Goal: Download file/media

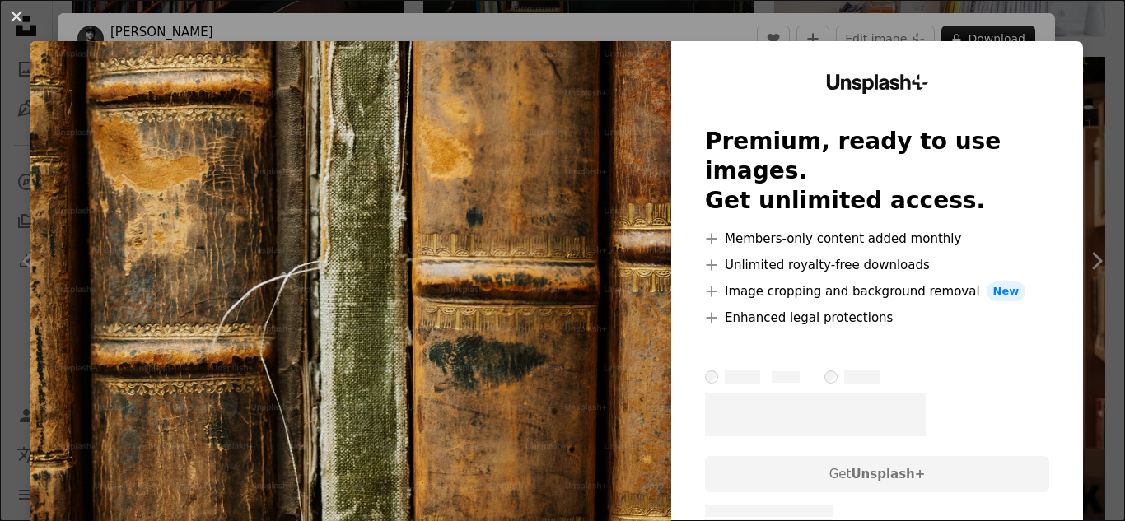
scroll to position [1526, 0]
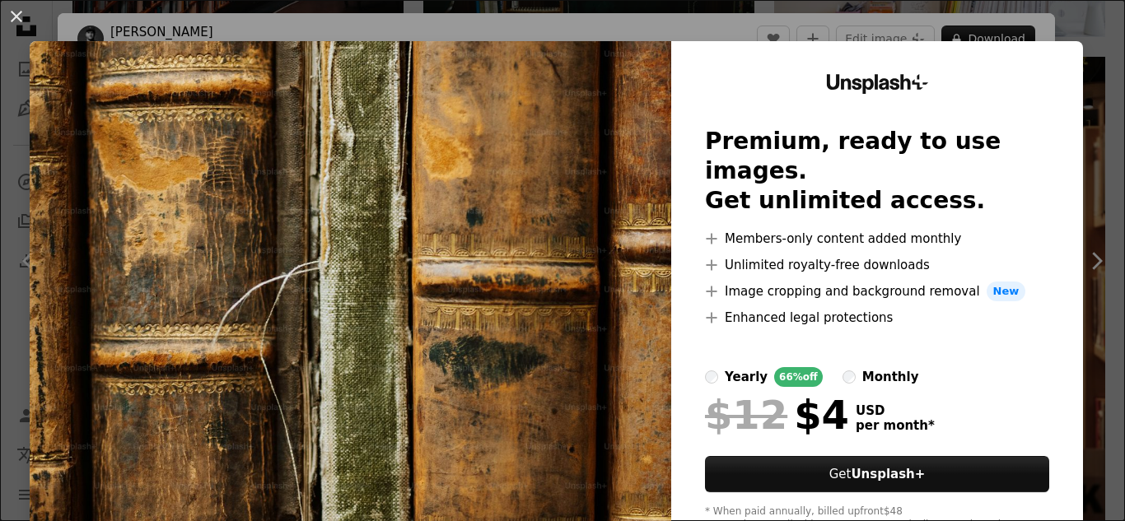
click at [561, 171] on img at bounding box center [350, 303] width 641 height 524
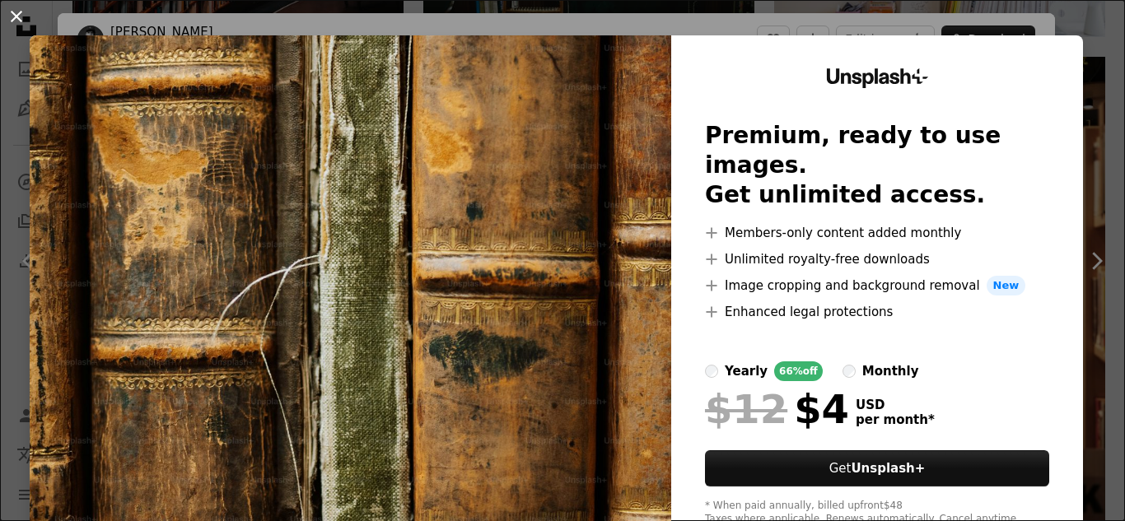
click at [12, 19] on button "An X shape" at bounding box center [17, 17] width 20 height 20
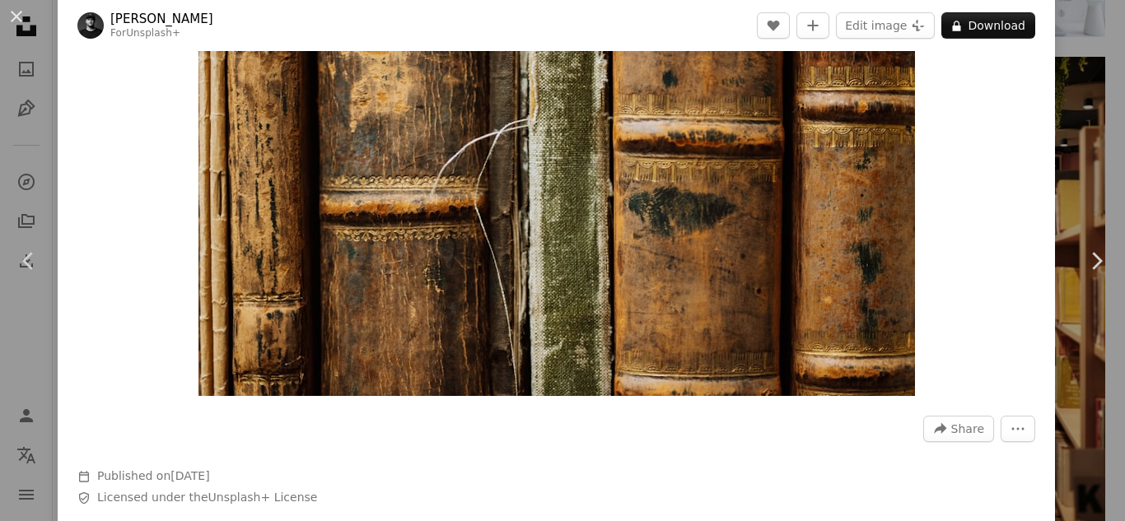
scroll to position [152, 0]
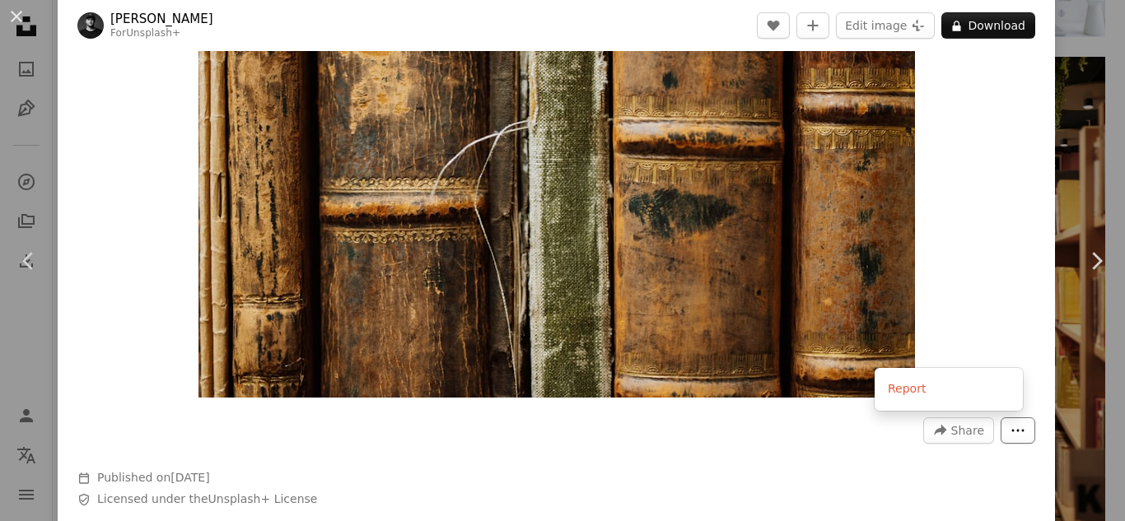
click at [1010, 428] on icon "More Actions" at bounding box center [1017, 430] width 15 height 15
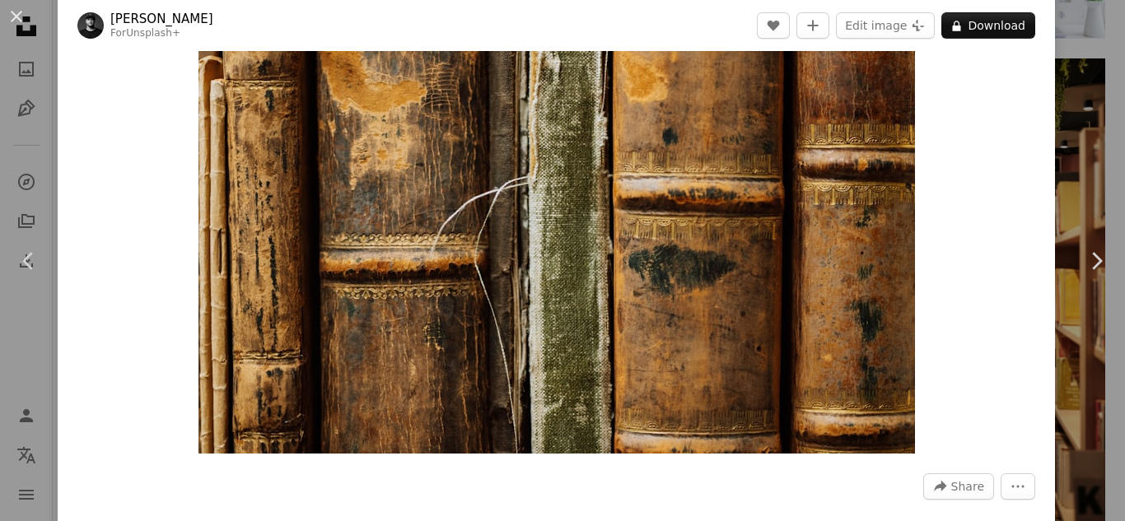
scroll to position [91, 0]
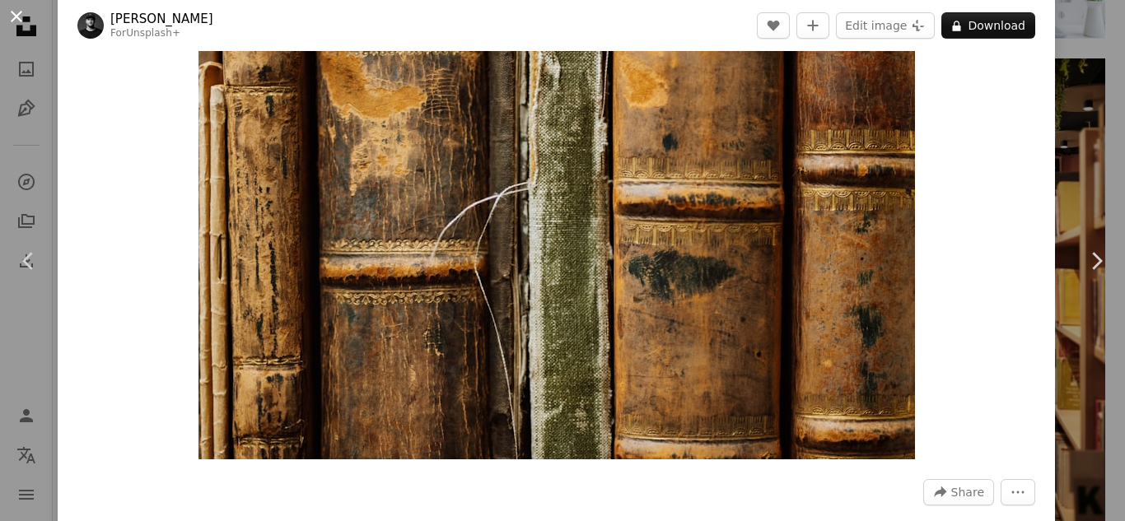
click at [13, 16] on button "An X shape" at bounding box center [17, 17] width 20 height 20
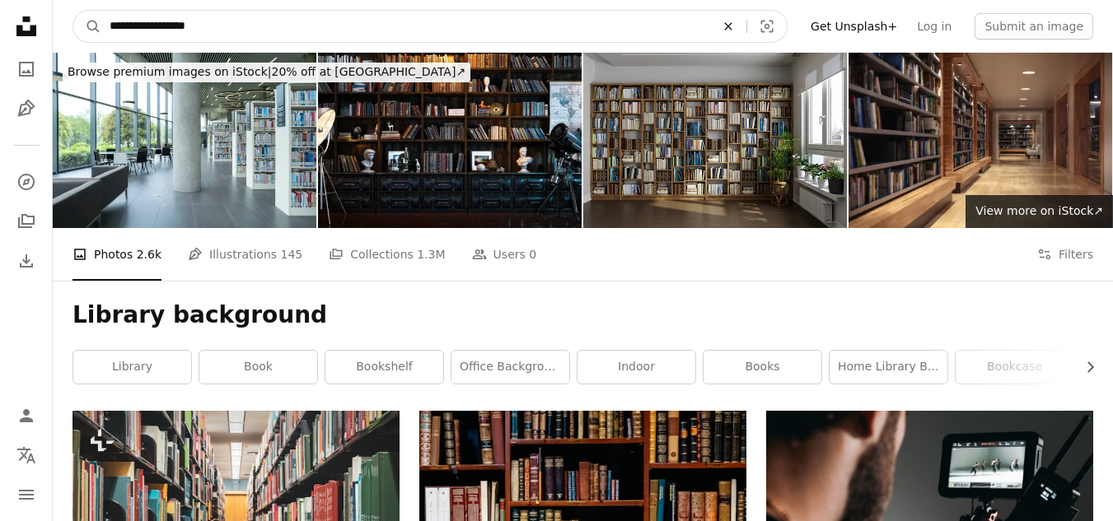
click at [731, 27] on icon "Find visuals sitewide" at bounding box center [727, 25] width 7 height 7
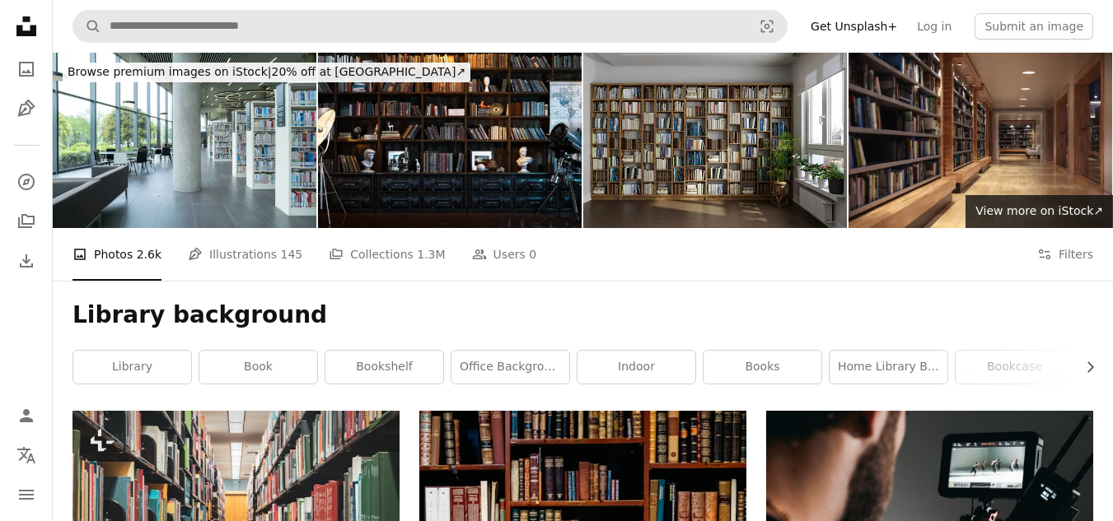
click at [11, 34] on icon "Unsplash logo Unsplash Home" at bounding box center [26, 26] width 33 height 33
